Goal: Use online tool/utility

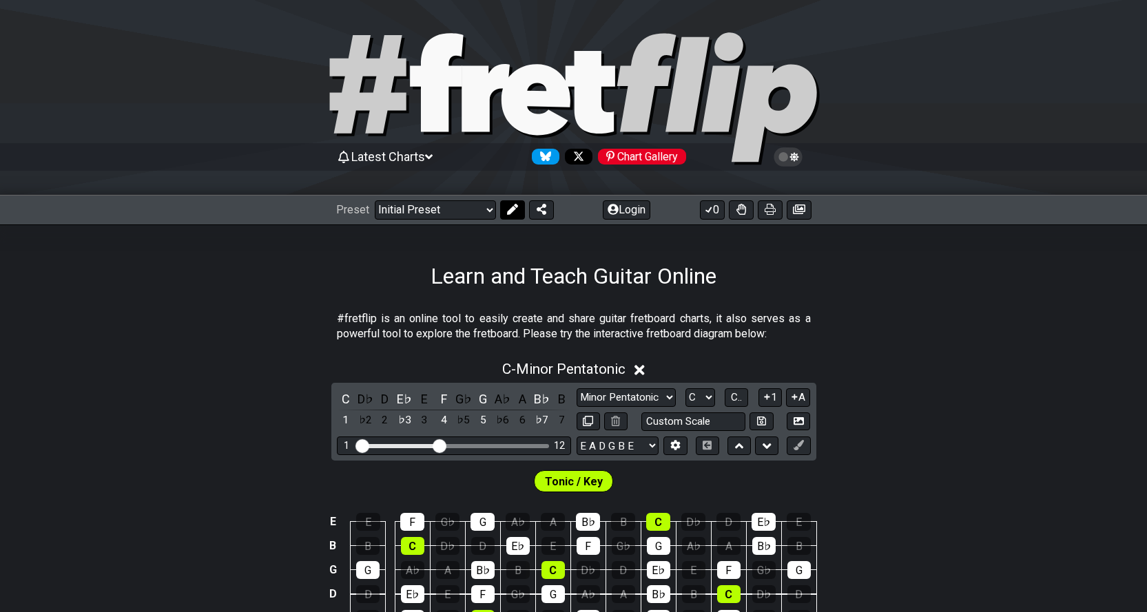
click at [504, 206] on button at bounding box center [512, 209] width 25 height 19
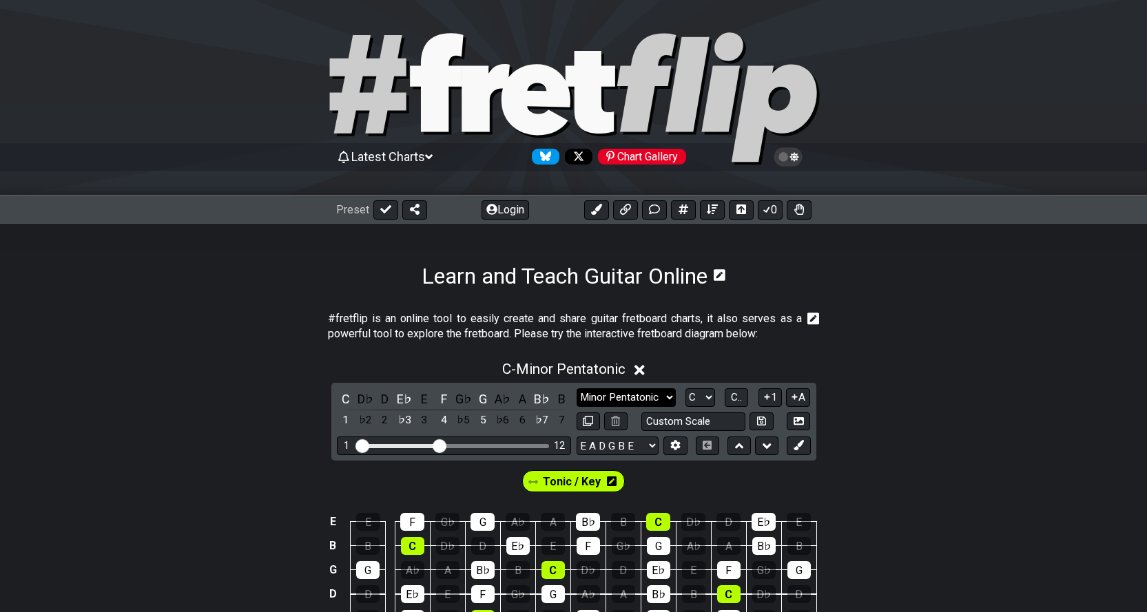
click at [666, 393] on select "Minor Pentatonic Click to edit Minor Pentatonic Major Pentatonic Minor Blues Ma…" at bounding box center [626, 398] width 99 height 19
select select "Major"
click at [577, 389] on select "Minor Pentatonic Click to edit Minor Pentatonic Major Pentatonic Minor Blues Ma…" at bounding box center [626, 398] width 99 height 19
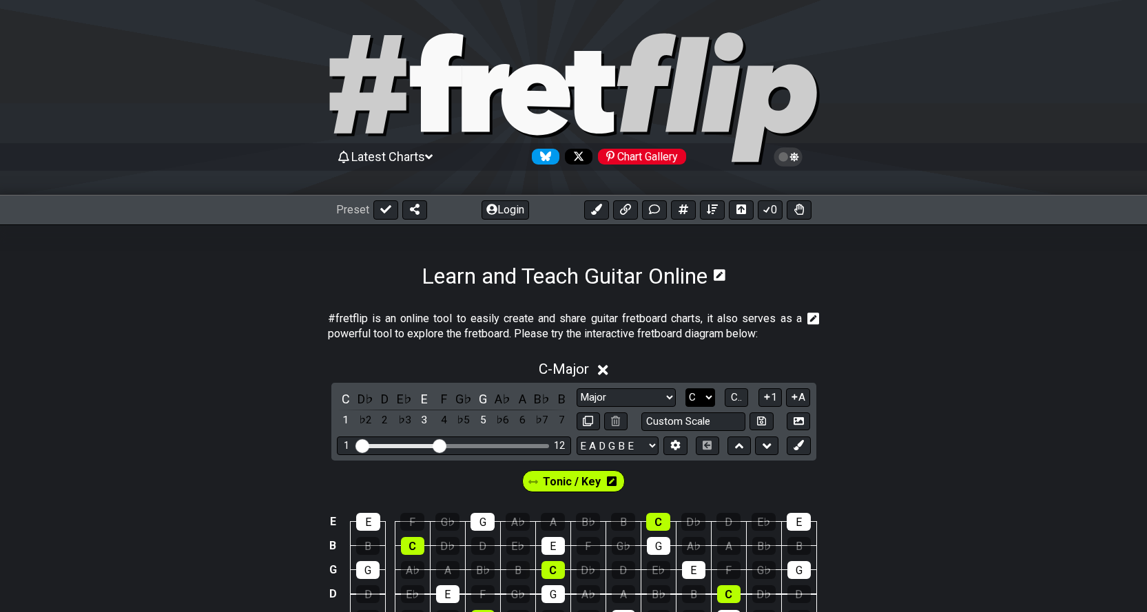
click at [712, 400] on select "A♭ A A♯ B♭ B C C♯ D♭ D D♯ E♭ E F F♯ G♭ G G♯" at bounding box center [701, 398] width 30 height 19
click at [686, 389] on select "A♭ A A♯ B♭ B C C♯ D♭ D D♯ E♭ E F F♯ G♭ G G♯" at bounding box center [701, 398] width 30 height 19
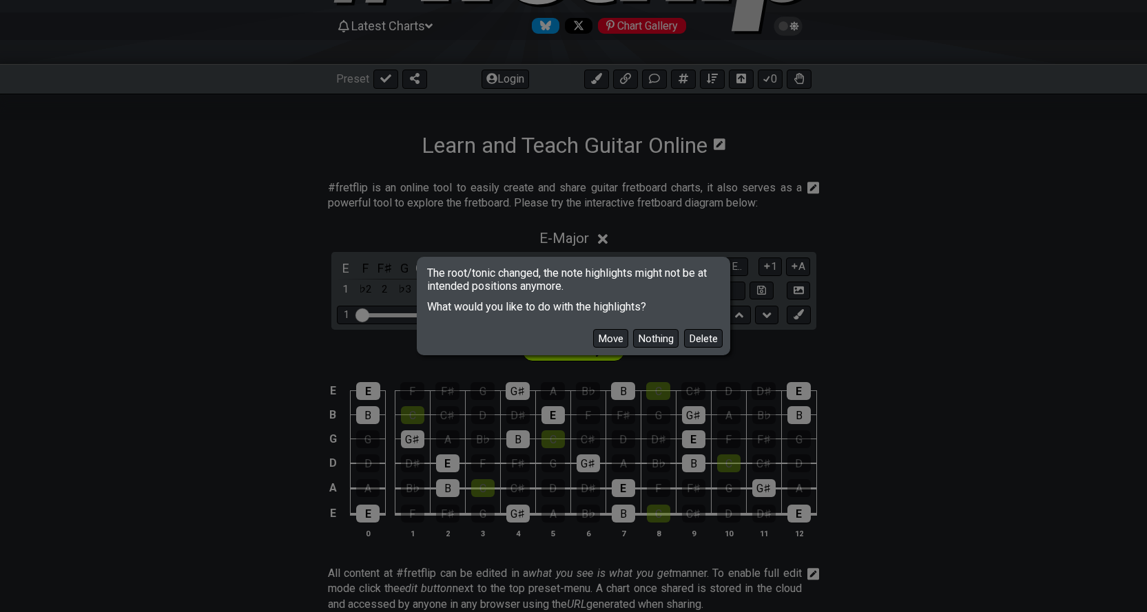
scroll to position [161, 0]
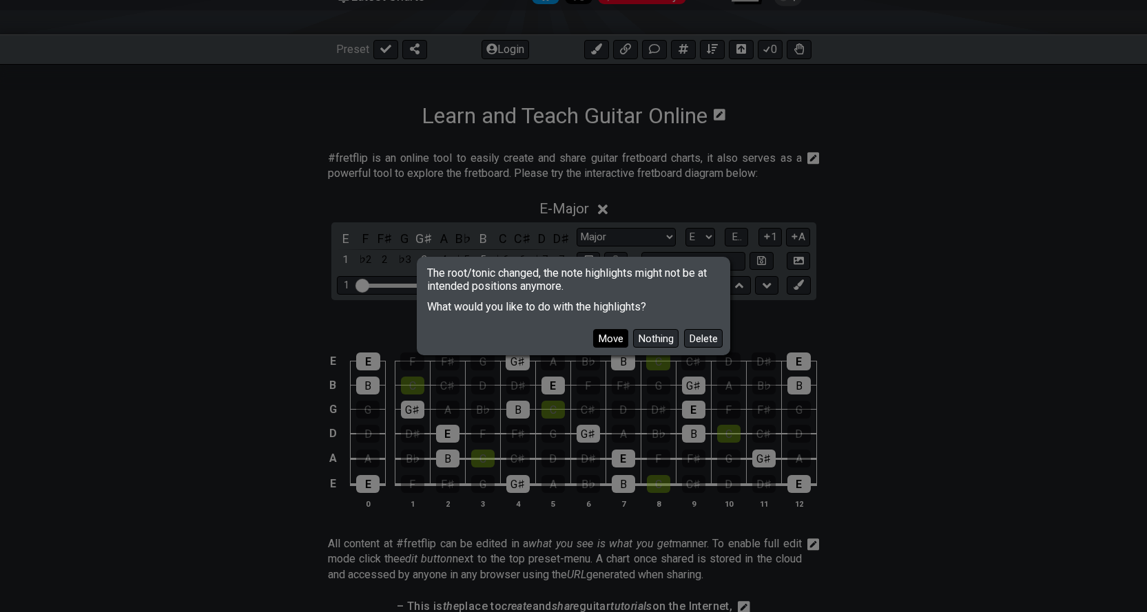
click at [608, 332] on button "Move" at bounding box center [610, 338] width 35 height 19
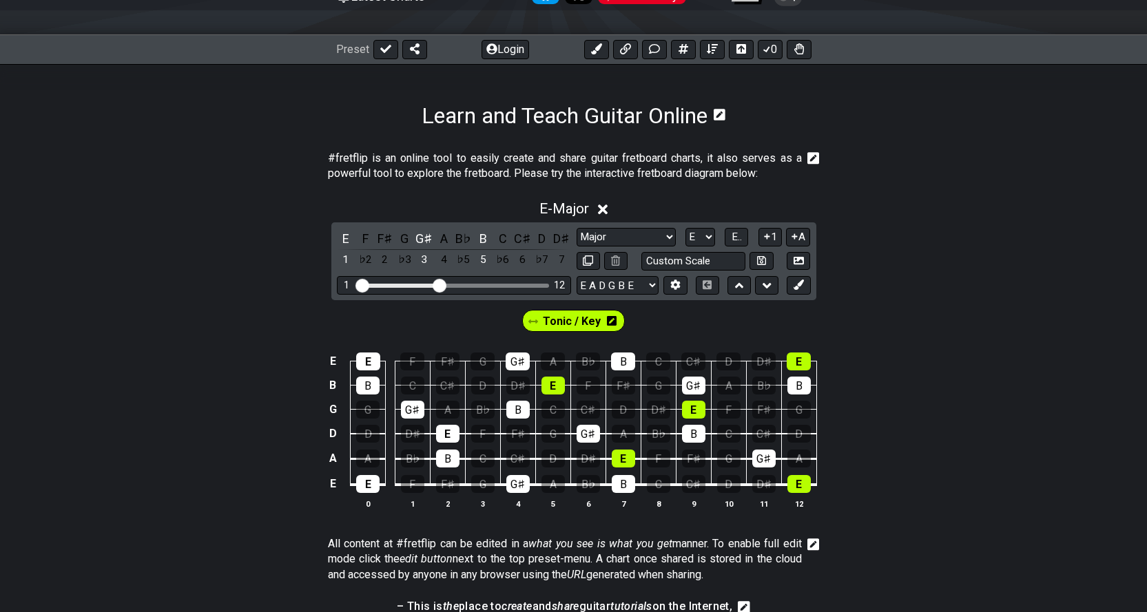
click at [544, 326] on div "Tonic / Key" at bounding box center [573, 321] width 103 height 22
click at [446, 433] on div "E" at bounding box center [447, 434] width 23 height 18
click at [441, 437] on div "E" at bounding box center [447, 434] width 23 height 18
click at [586, 329] on span "Tonic / Key" at bounding box center [572, 321] width 58 height 20
click at [449, 435] on div "E" at bounding box center [447, 434] width 23 height 18
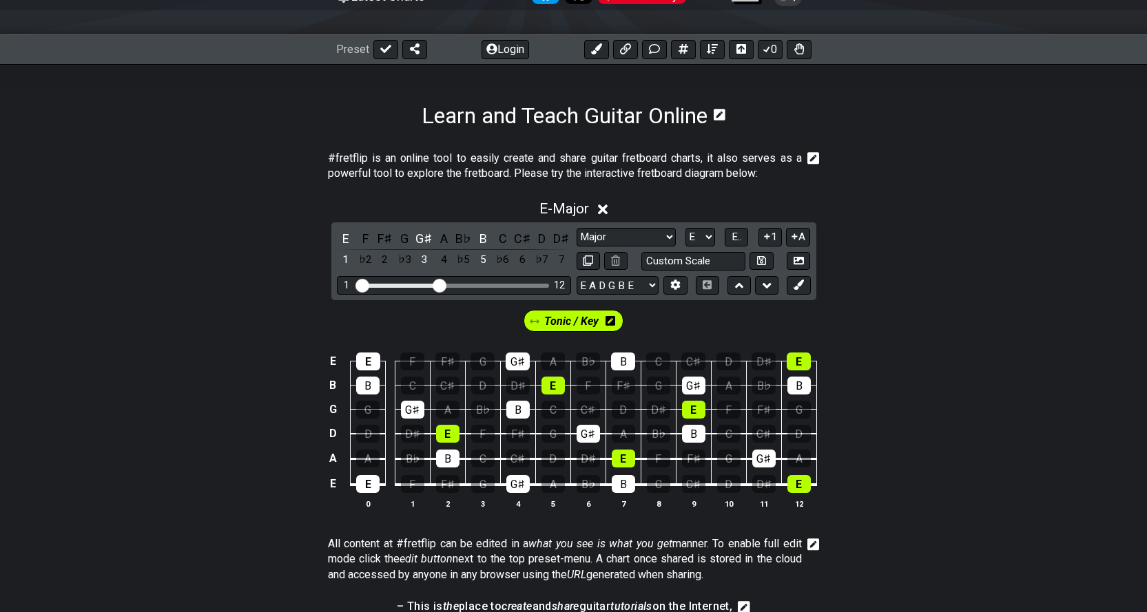
click at [917, 394] on div "E E F F♯ G G♯ A B♭ B C C♯ D D♯ E B B C C♯ D D♯ E F F♯ G G♯ A B♭ B G G G♯ A B♭ B…" at bounding box center [573, 432] width 1147 height 194
drag, startPoint x: 1100, startPoint y: 388, endPoint x: 1186, endPoint y: 246, distance: 166.0
drag, startPoint x: 445, startPoint y: 289, endPoint x: 458, endPoint y: 293, distance: 13.7
click at [458, 285] on input "Visible fret range" at bounding box center [454, 285] width 196 height 0
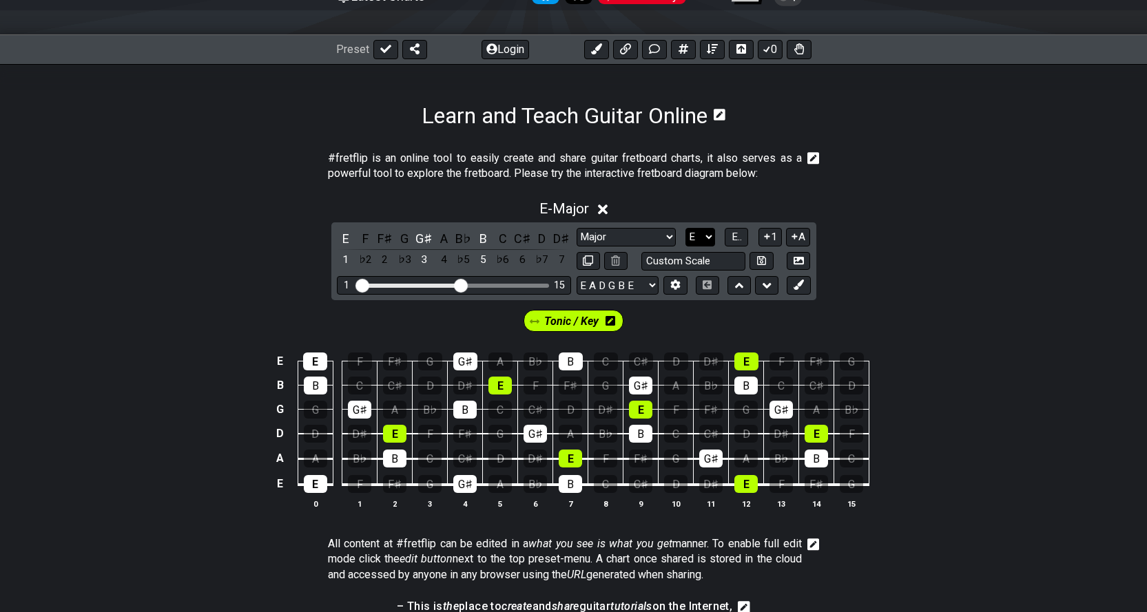
click at [710, 234] on select "A♭ A A♯ B♭ B C C♯ D♭ D D♯ E♭ E F F♯ G♭ G G♯" at bounding box center [701, 237] width 30 height 19
click at [686, 228] on select "A♭ A A♯ B♭ B C C♯ D♭ D D♯ E♭ E F F♯ G♭ G G♯" at bounding box center [701, 237] width 30 height 19
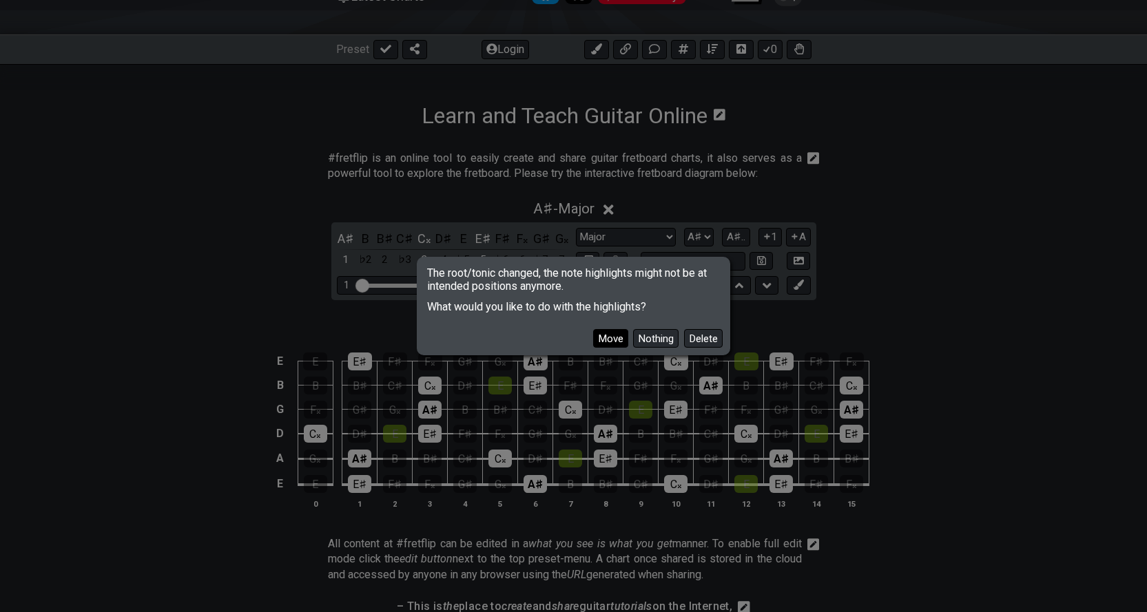
click at [598, 338] on button "Move" at bounding box center [610, 338] width 35 height 19
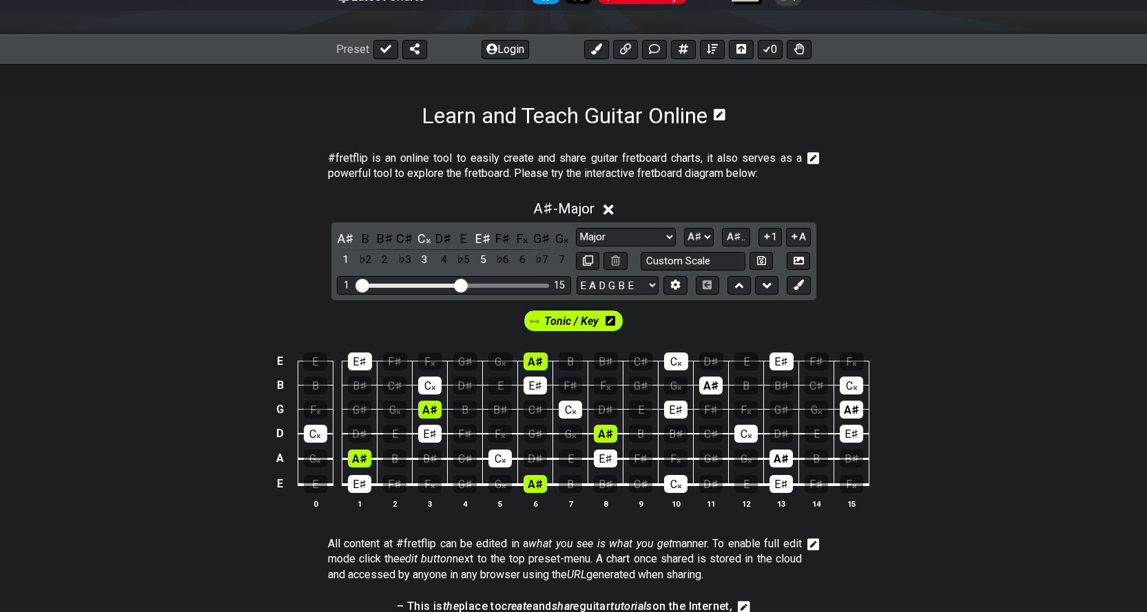
click at [578, 320] on span "Tonic / Key" at bounding box center [571, 321] width 54 height 20
click at [548, 327] on span "Tonic / Key" at bounding box center [572, 321] width 58 height 20
click at [595, 320] on span "Tonic / Key" at bounding box center [571, 321] width 54 height 20
click at [776, 457] on div "A♯" at bounding box center [781, 459] width 23 height 18
click at [774, 454] on div "A♯" at bounding box center [781, 459] width 23 height 18
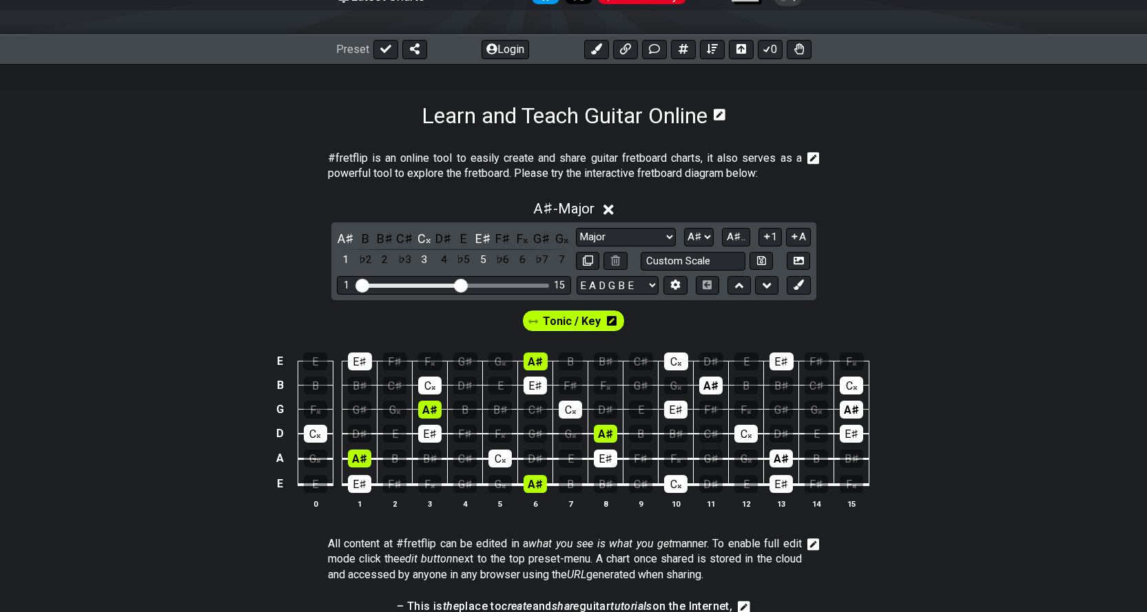
click at [565, 319] on span "Tonic / Key" at bounding box center [572, 321] width 58 height 20
drag, startPoint x: 575, startPoint y: 318, endPoint x: 606, endPoint y: 304, distance: 33.9
click at [576, 316] on span "Tonic / Key" at bounding box center [571, 321] width 54 height 20
click at [587, 320] on span "Tonic / Key" at bounding box center [572, 321] width 58 height 20
click at [796, 282] on icon at bounding box center [799, 285] width 10 height 10
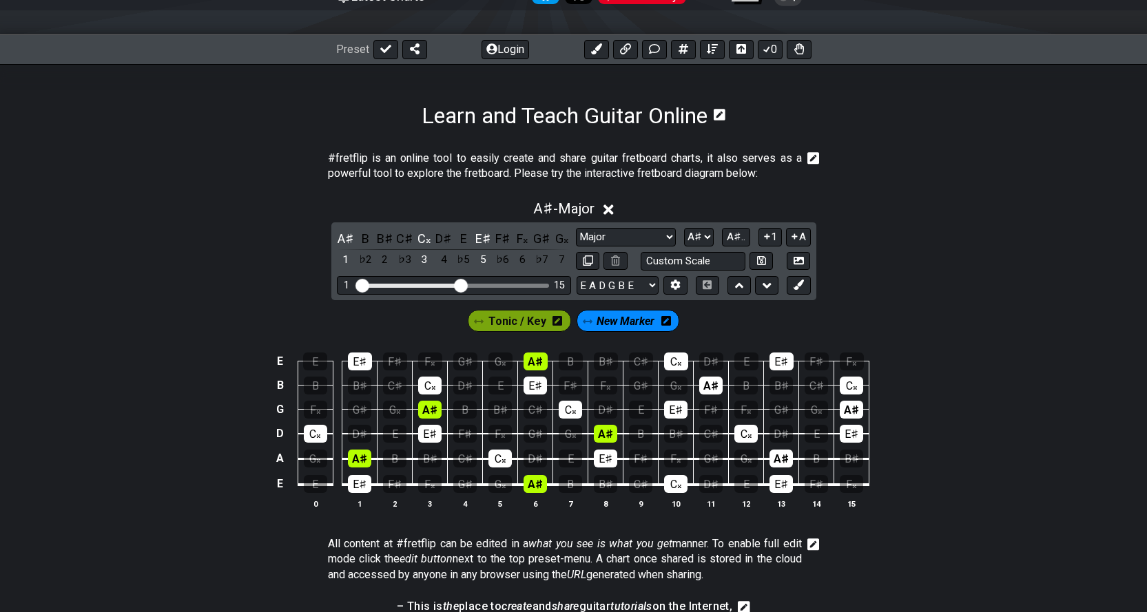
click at [539, 319] on span "Tonic / Key" at bounding box center [517, 321] width 58 height 20
click at [557, 322] on icon at bounding box center [553, 321] width 10 height 10
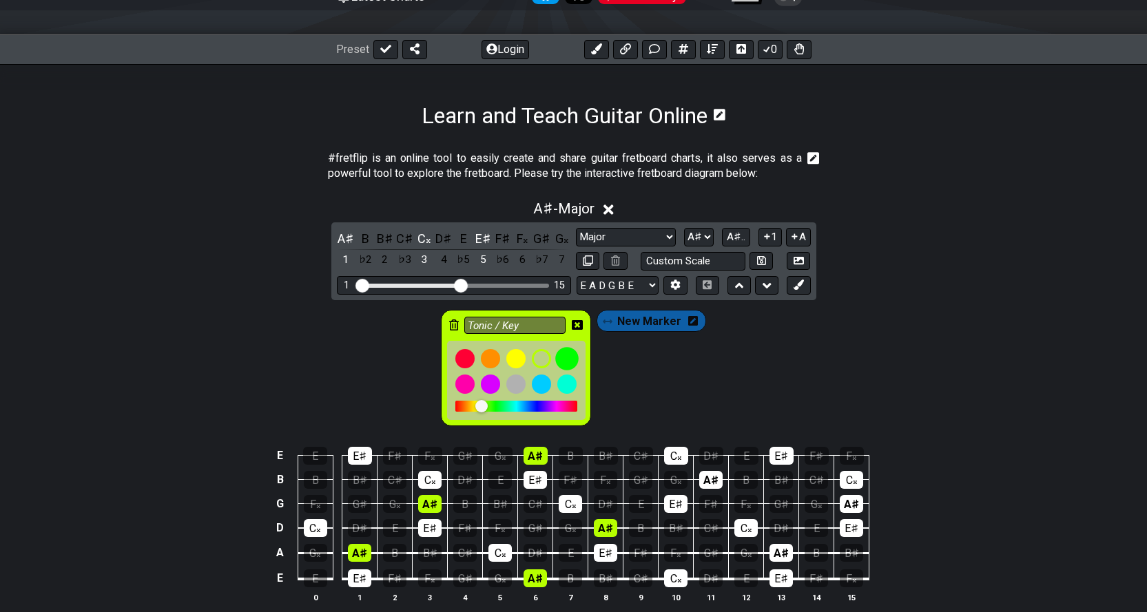
click at [568, 349] on div at bounding box center [566, 358] width 23 height 23
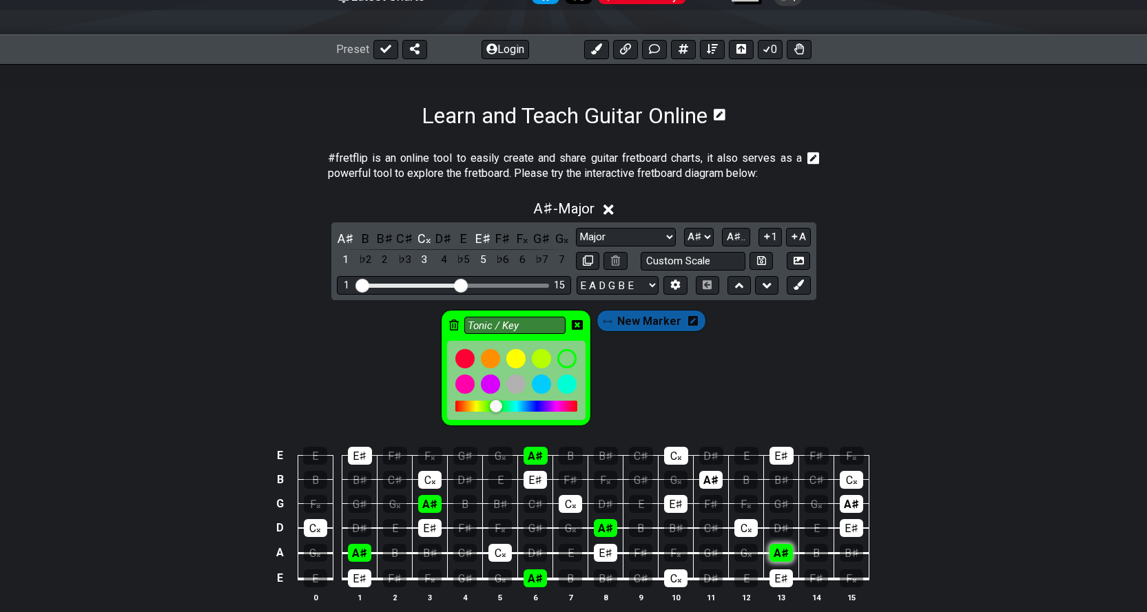
click at [785, 556] on div "A♯" at bounding box center [781, 553] width 23 height 18
click at [579, 319] on icon at bounding box center [577, 326] width 11 height 20
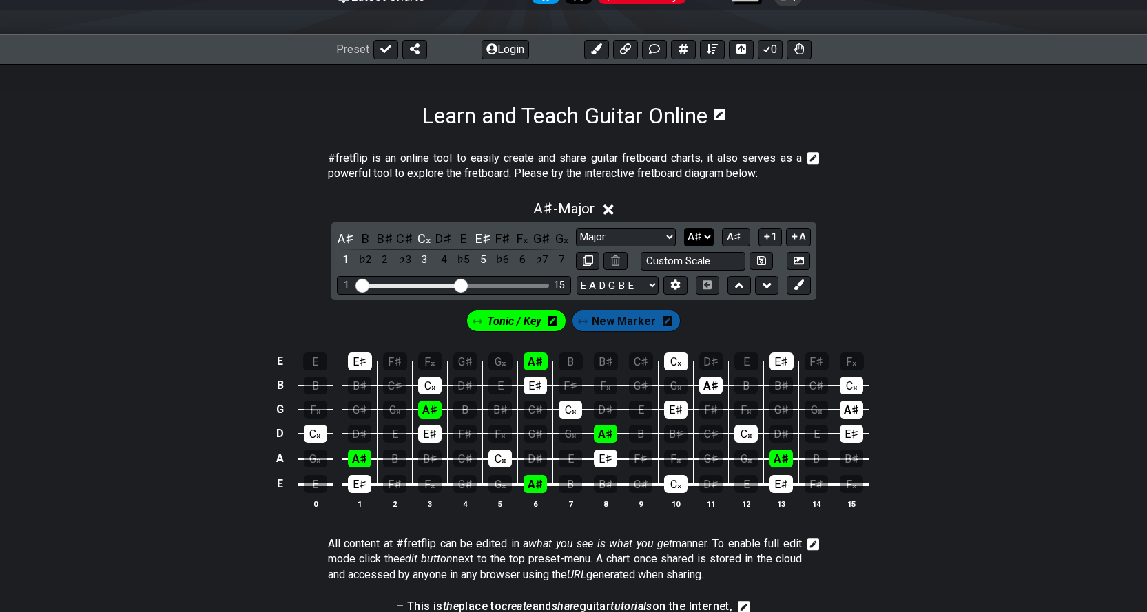
click at [705, 238] on select "A♭ A A♯ B♭ B C C♯ D♭ D D♯ E♭ E F F♯ G♭ G G♯" at bounding box center [699, 237] width 30 height 19
select select "C#"
click at [684, 228] on select "A♭ A A♯ B♭ B C C♯ D♭ D D♯ E♭ E F F♯ G♭ G G♯" at bounding box center [699, 237] width 30 height 19
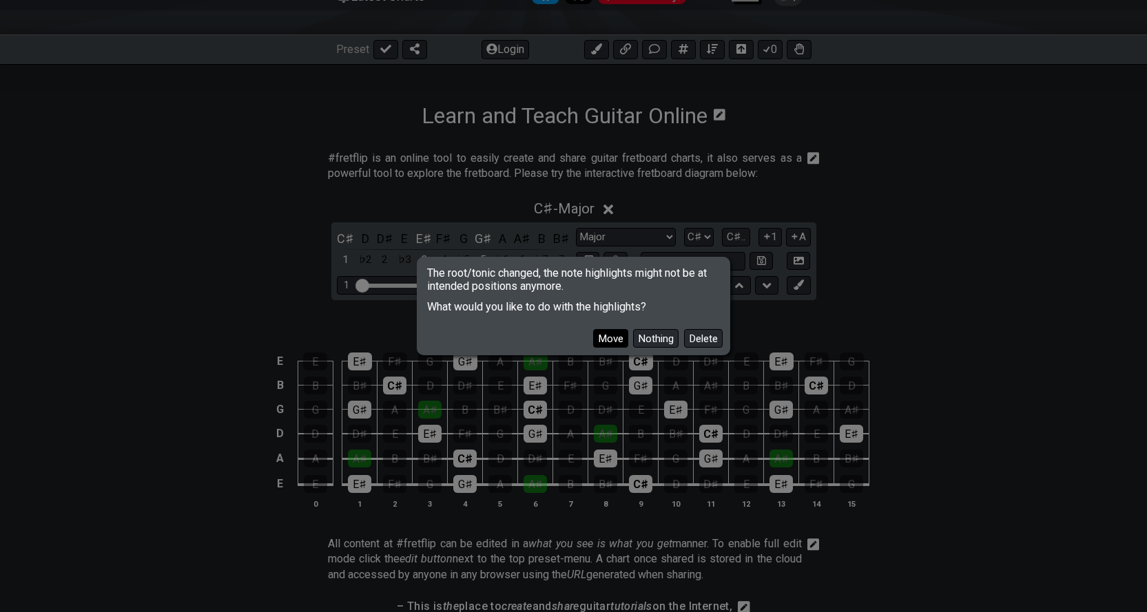
click at [598, 344] on button "Move" at bounding box center [610, 338] width 35 height 19
